Goal: Browse casually

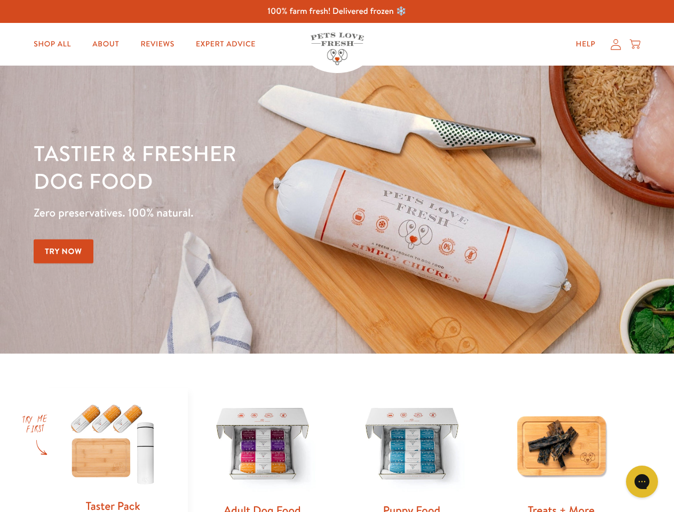
click at [337, 256] on div "Tastier & fresher dog food Zero preservatives. 100% natural. Try Now" at bounding box center [236, 209] width 405 height 141
click at [642, 482] on icon "Gorgias live chat" at bounding box center [642, 482] width 10 height 10
